Goal: Information Seeking & Learning: Learn about a topic

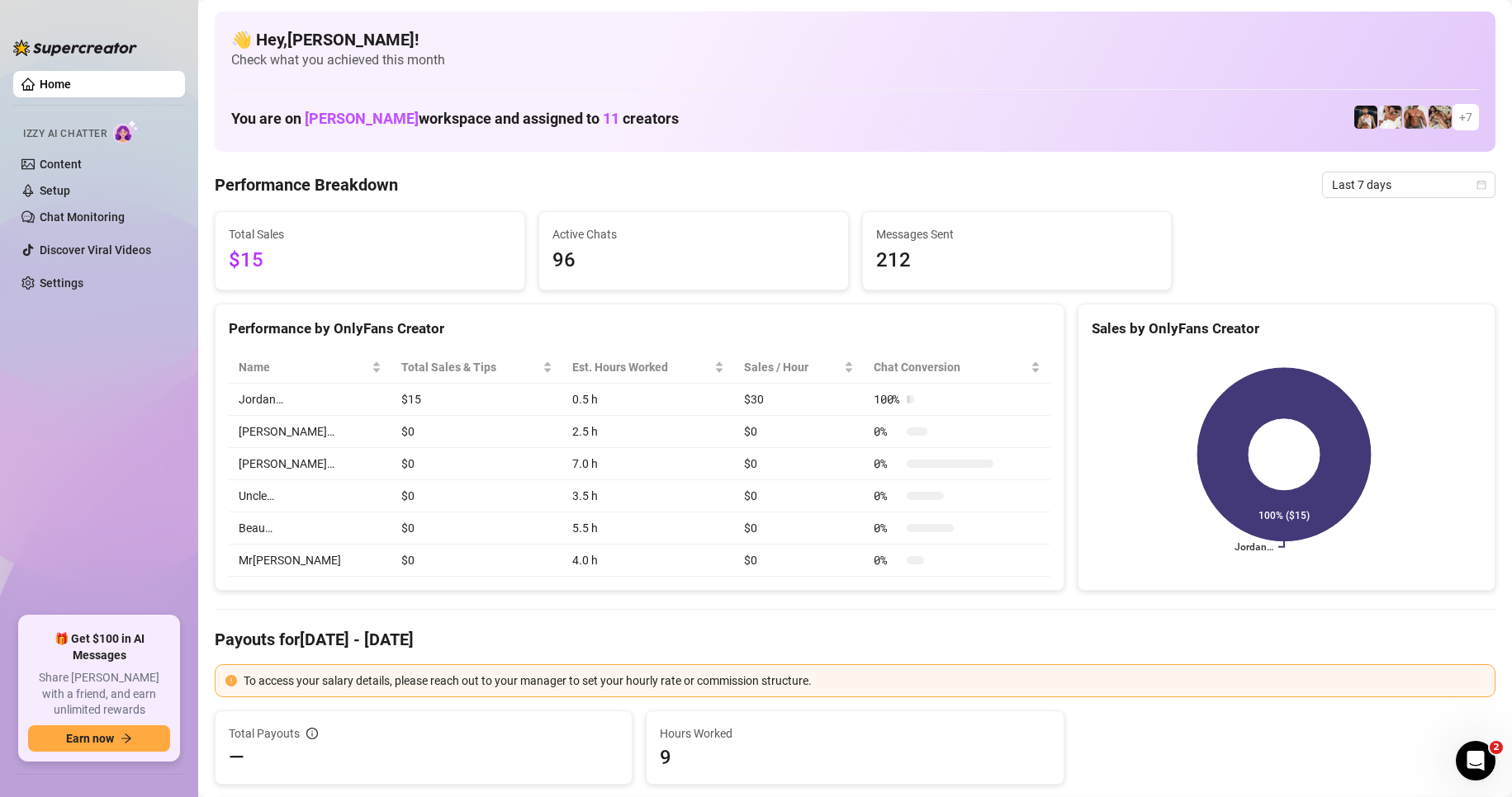
click at [1323, 316] on div "Sales by OnlyFans Creator" at bounding box center [1286, 322] width 416 height 36
